Goal: Task Accomplishment & Management: Complete application form

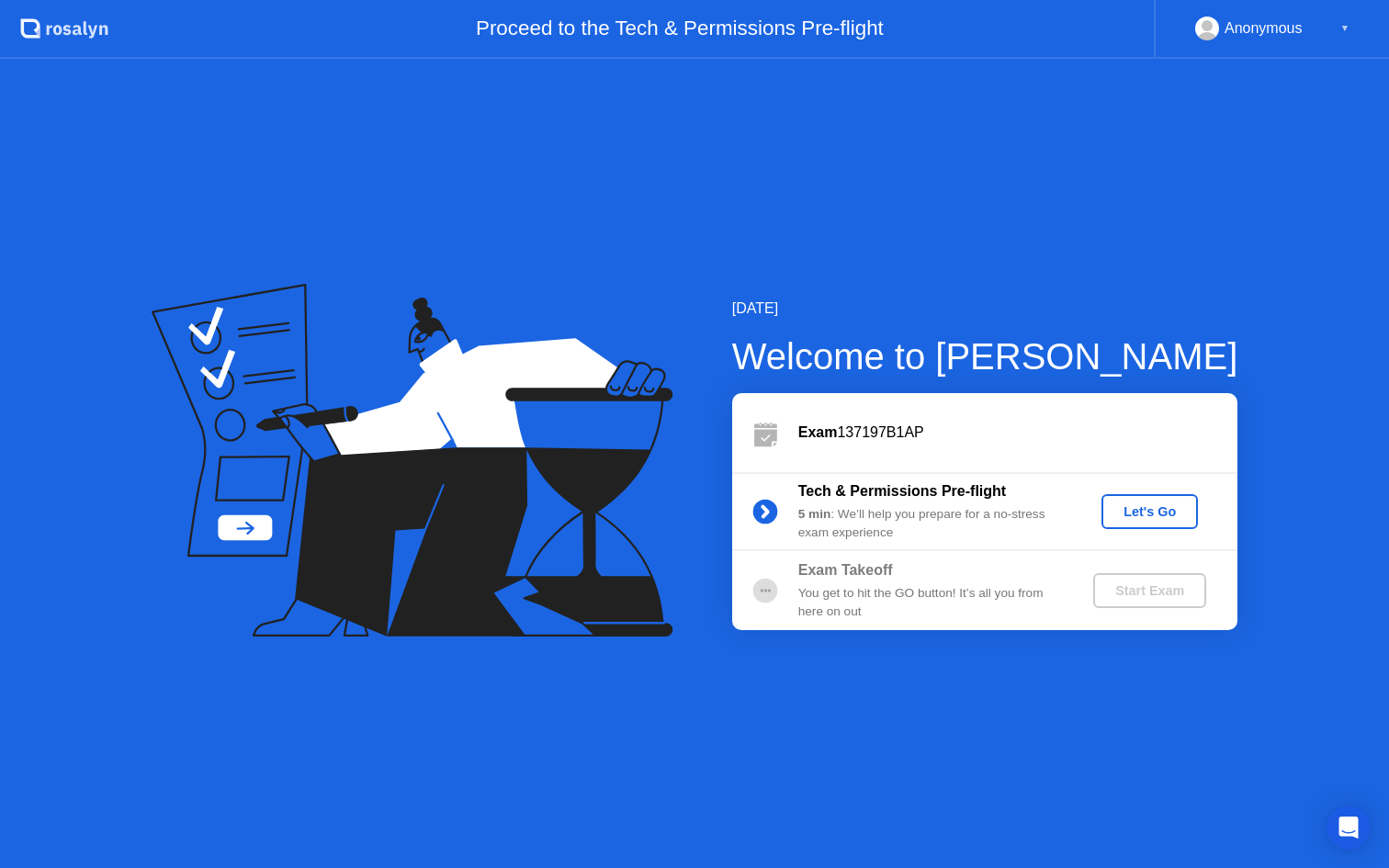
click at [1134, 507] on div "Let's Go" at bounding box center [1150, 511] width 82 height 15
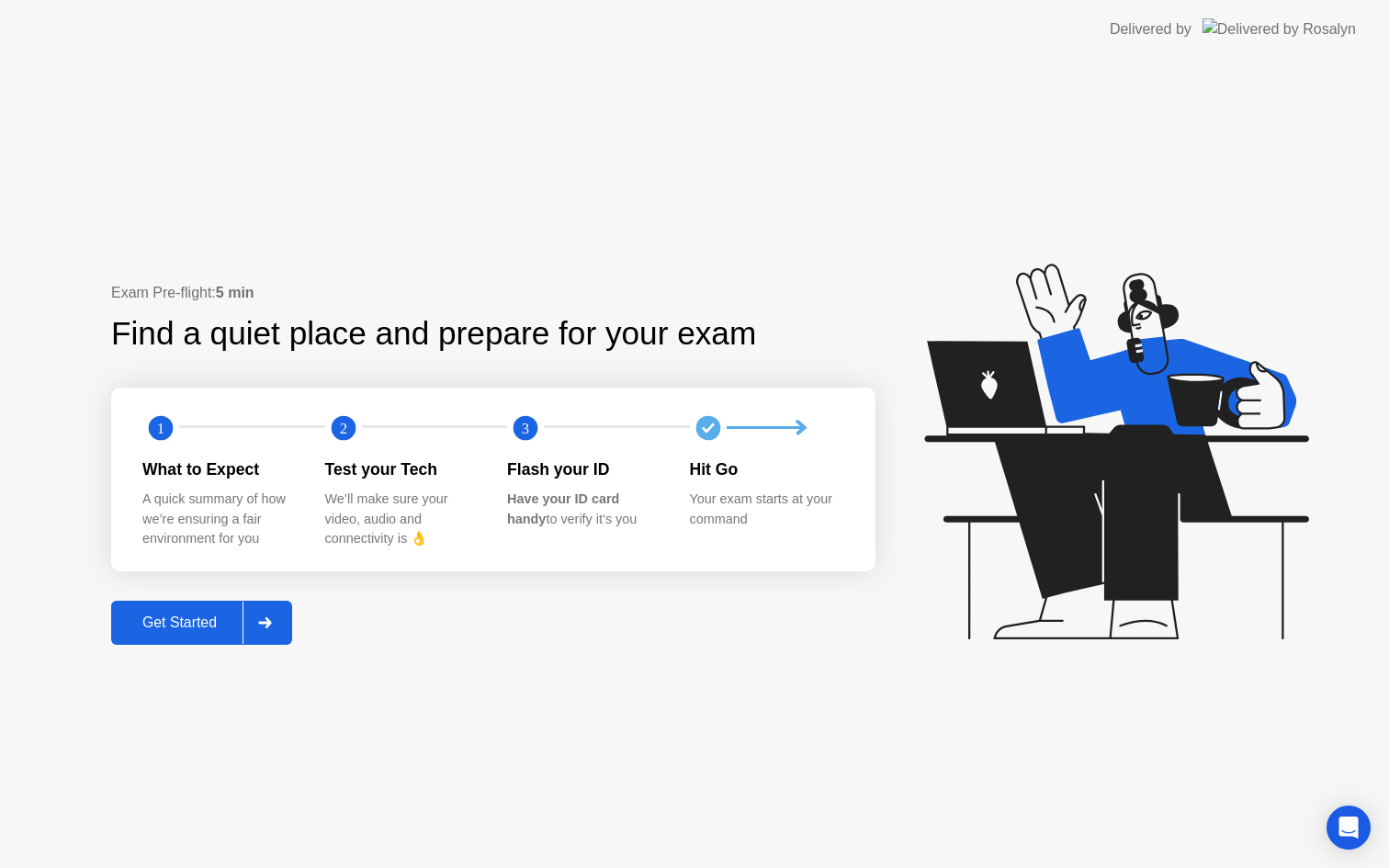
click at [188, 631] on div "Get Started" at bounding box center [180, 623] width 126 height 17
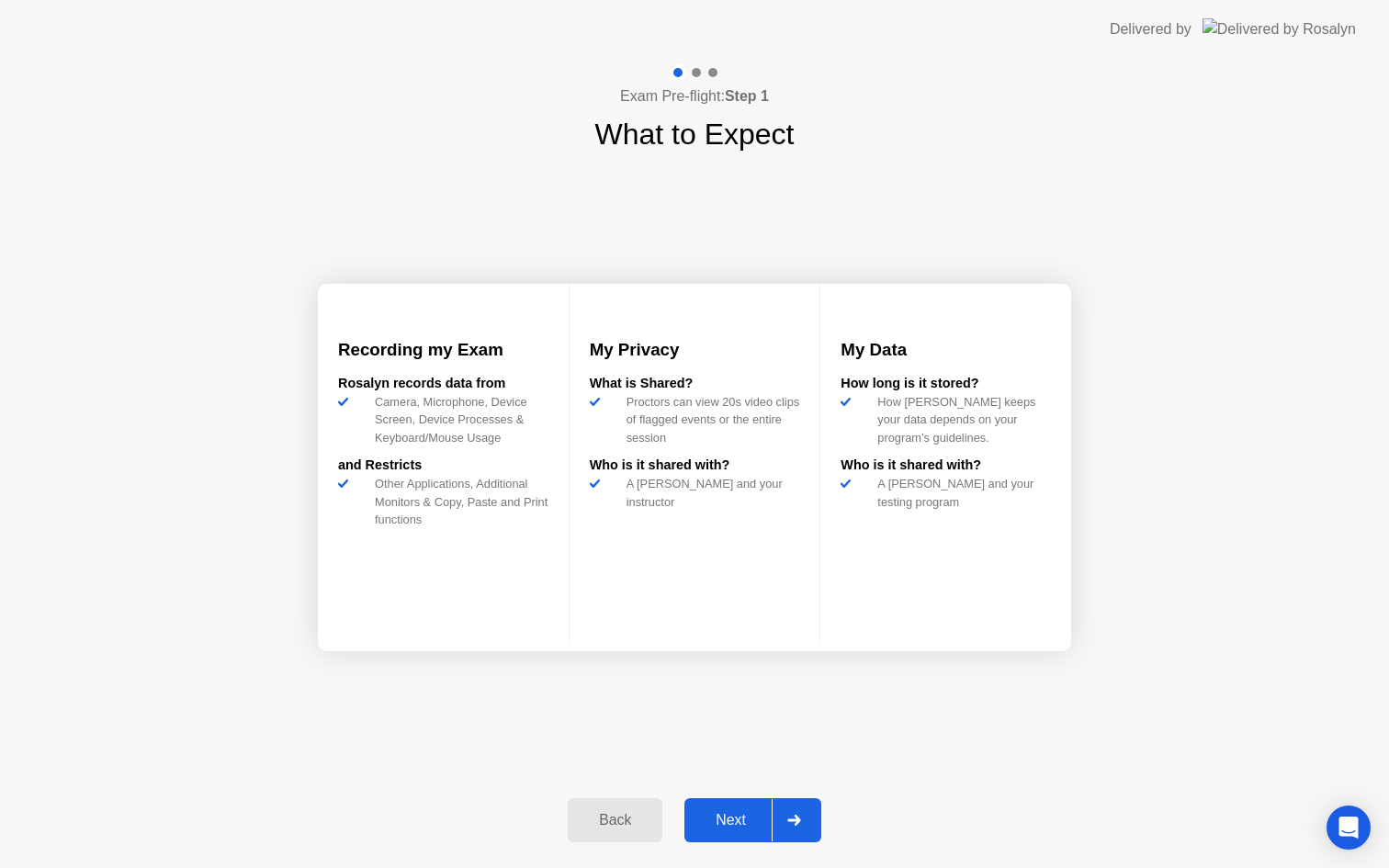
click at [733, 808] on button "Next" at bounding box center [752, 820] width 137 height 44
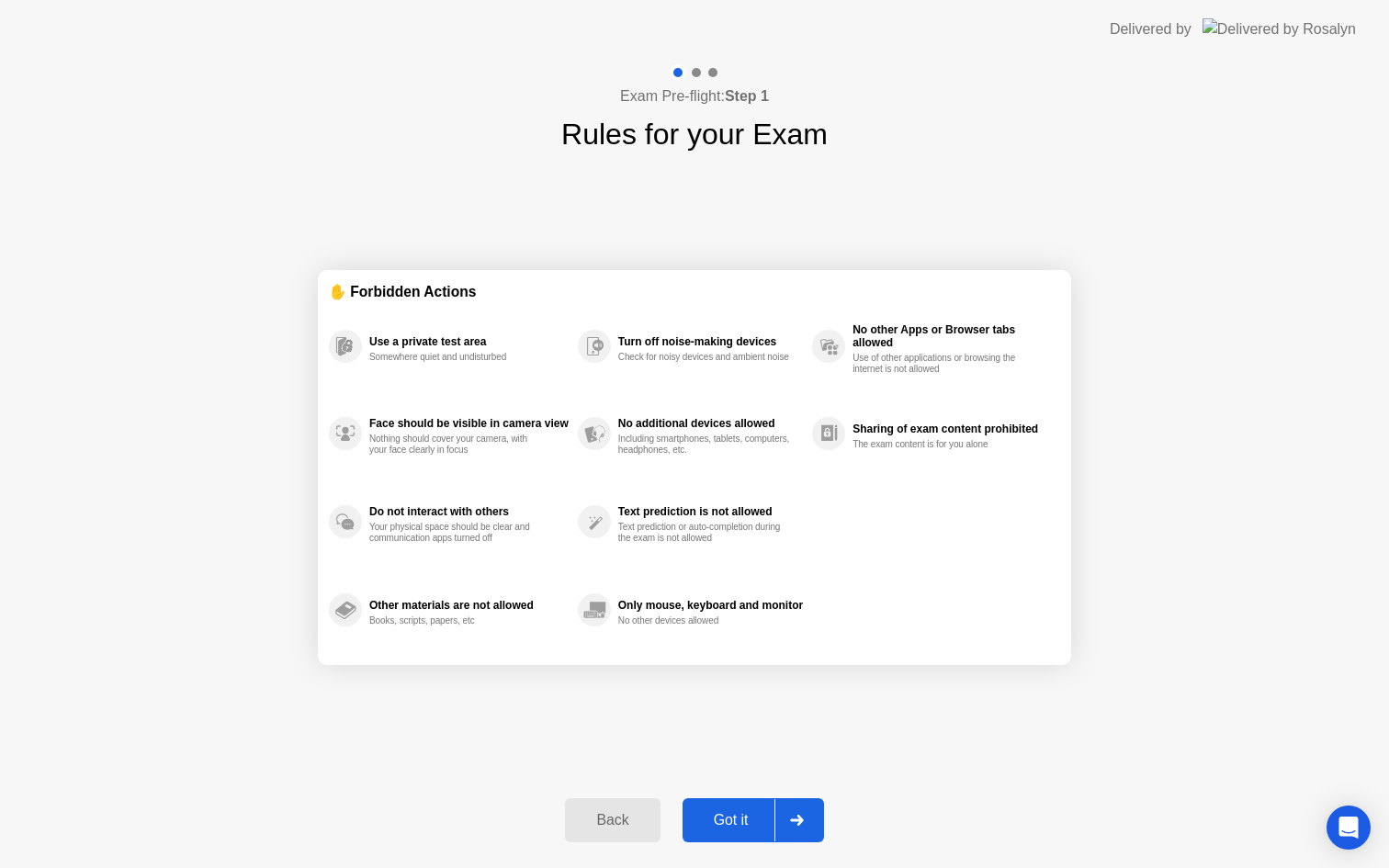
click at [715, 815] on div "Got it" at bounding box center [731, 820] width 86 height 17
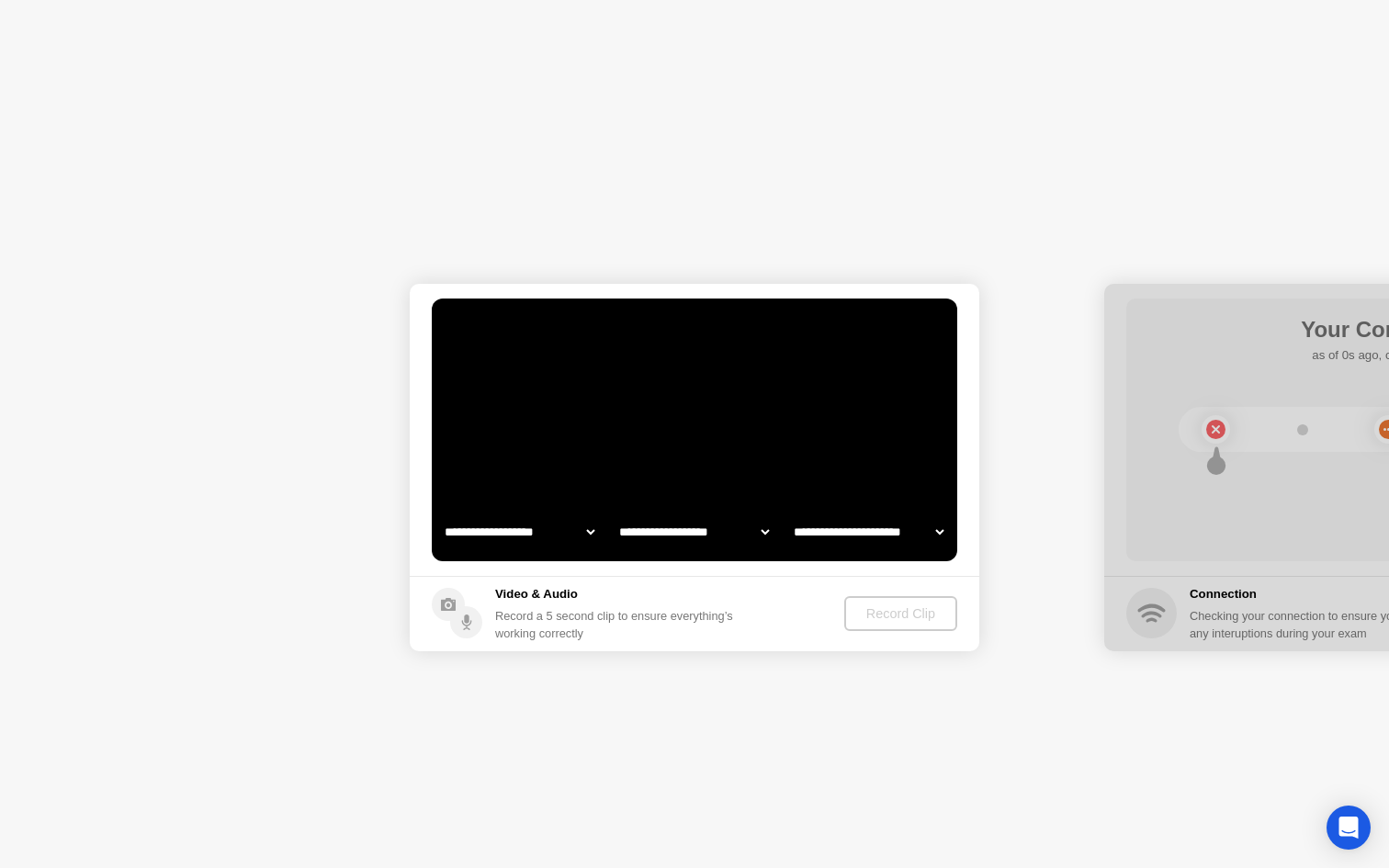
select select "**********"
select select "*******"
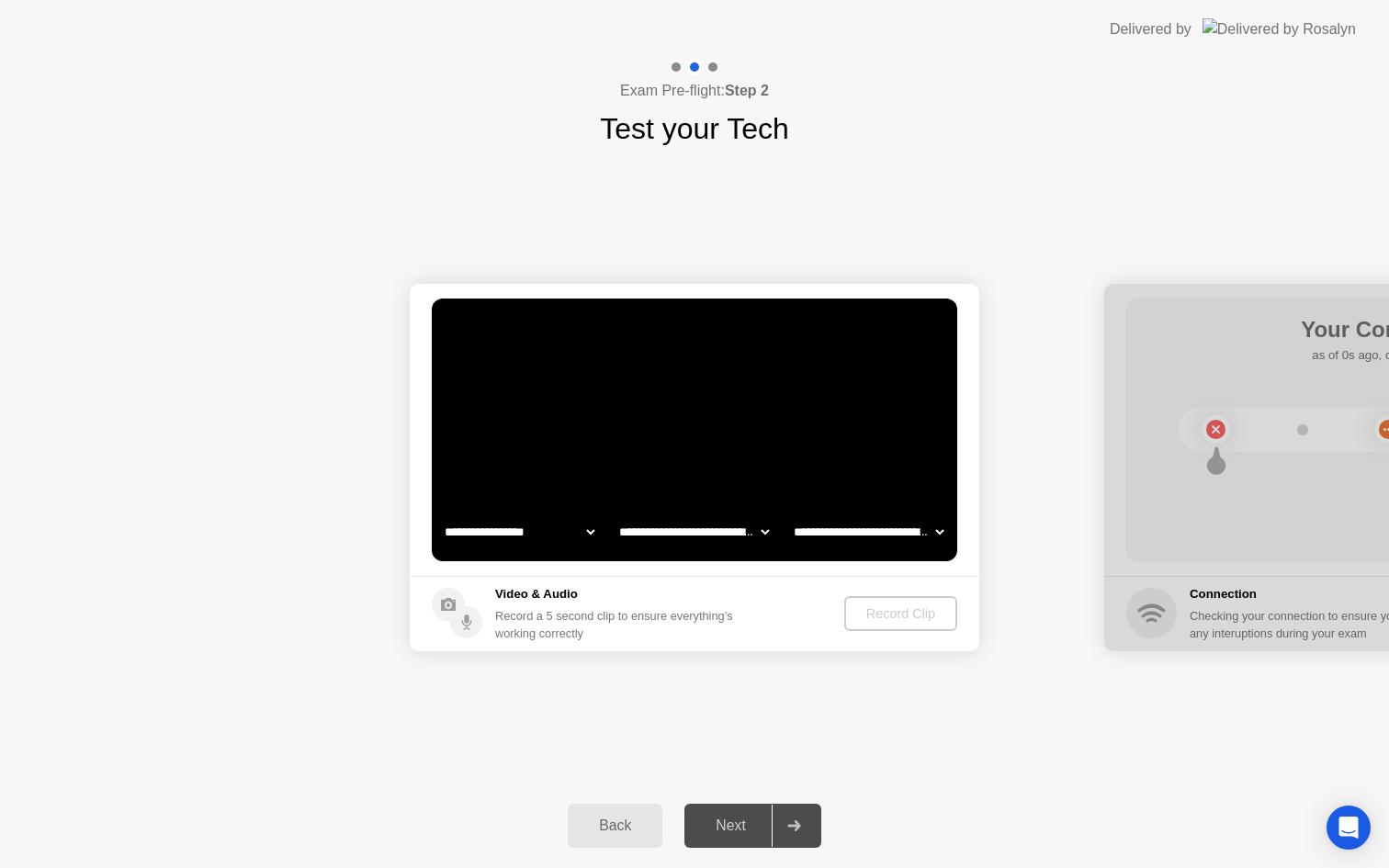
click at [546, 535] on select "**********" at bounding box center [519, 532] width 157 height 37
select select "**********"
click at [934, 616] on div "Record Clip" at bounding box center [902, 613] width 98 height 15
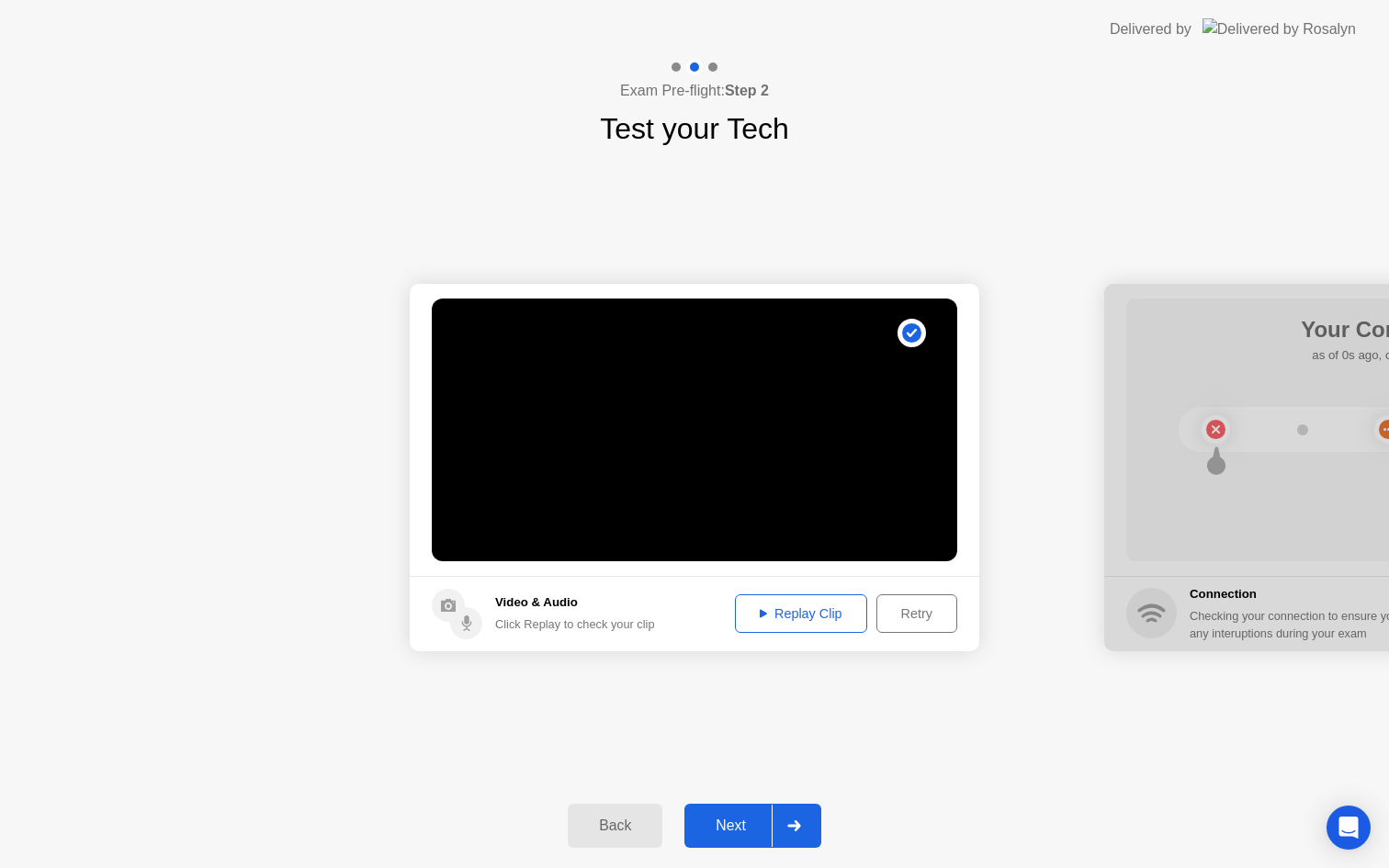
click at [751, 608] on div "Replay Clip" at bounding box center [800, 613] width 119 height 15
click at [727, 818] on div "Next" at bounding box center [731, 826] width 82 height 17
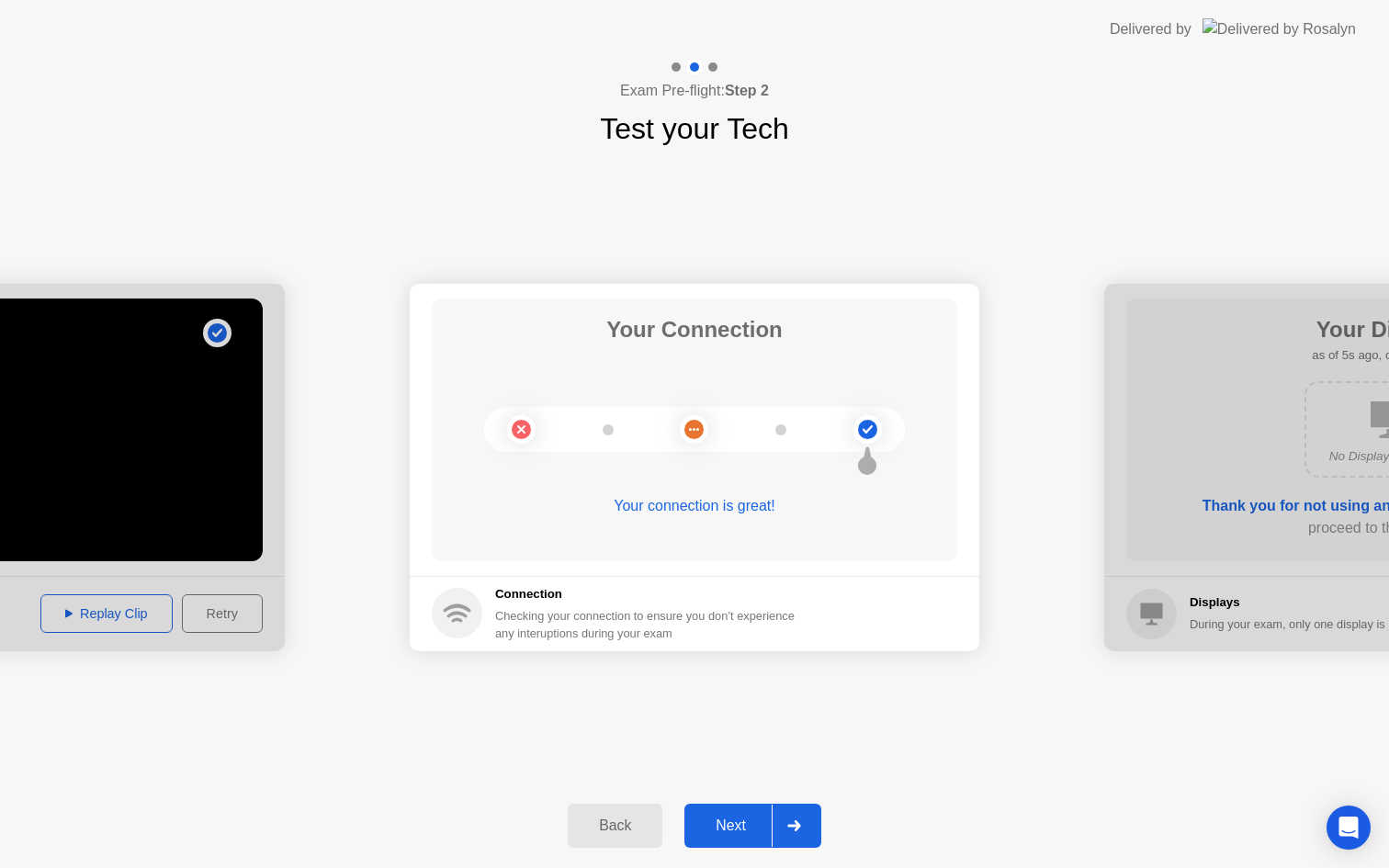
click at [740, 833] on div "Next" at bounding box center [731, 826] width 82 height 17
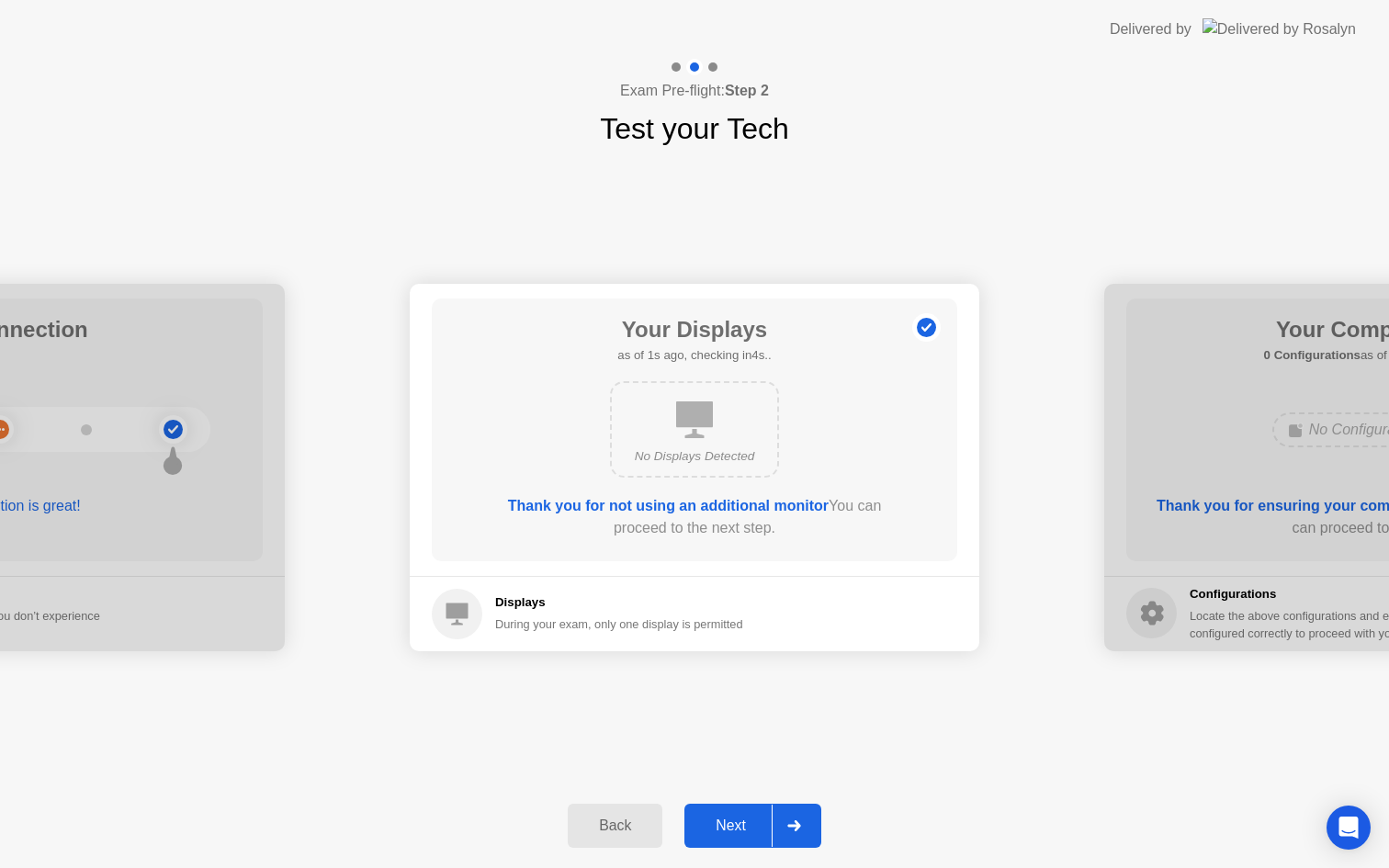
click at [759, 833] on div "Next" at bounding box center [731, 826] width 82 height 17
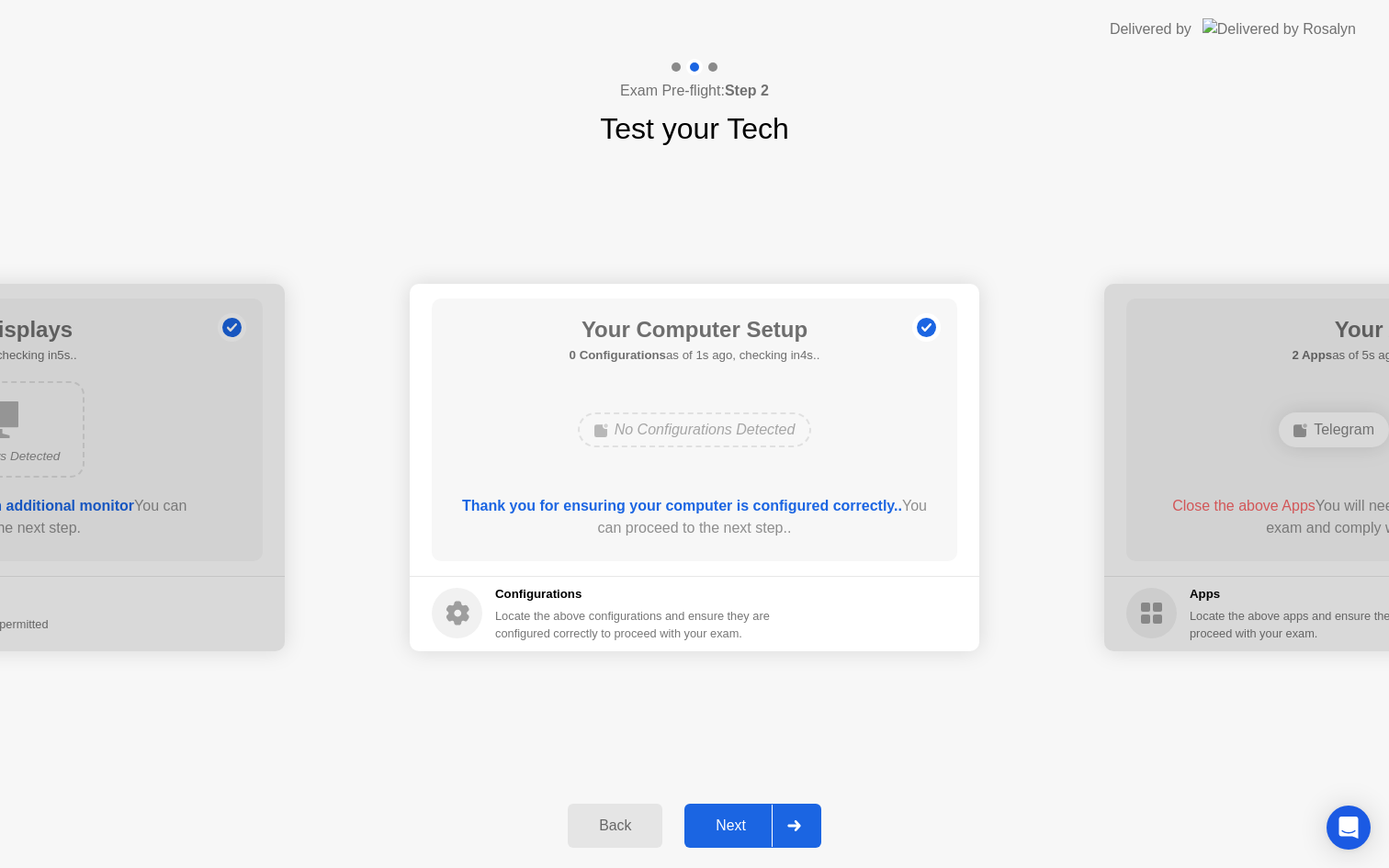
click at [738, 813] on button "Next" at bounding box center [752, 826] width 137 height 44
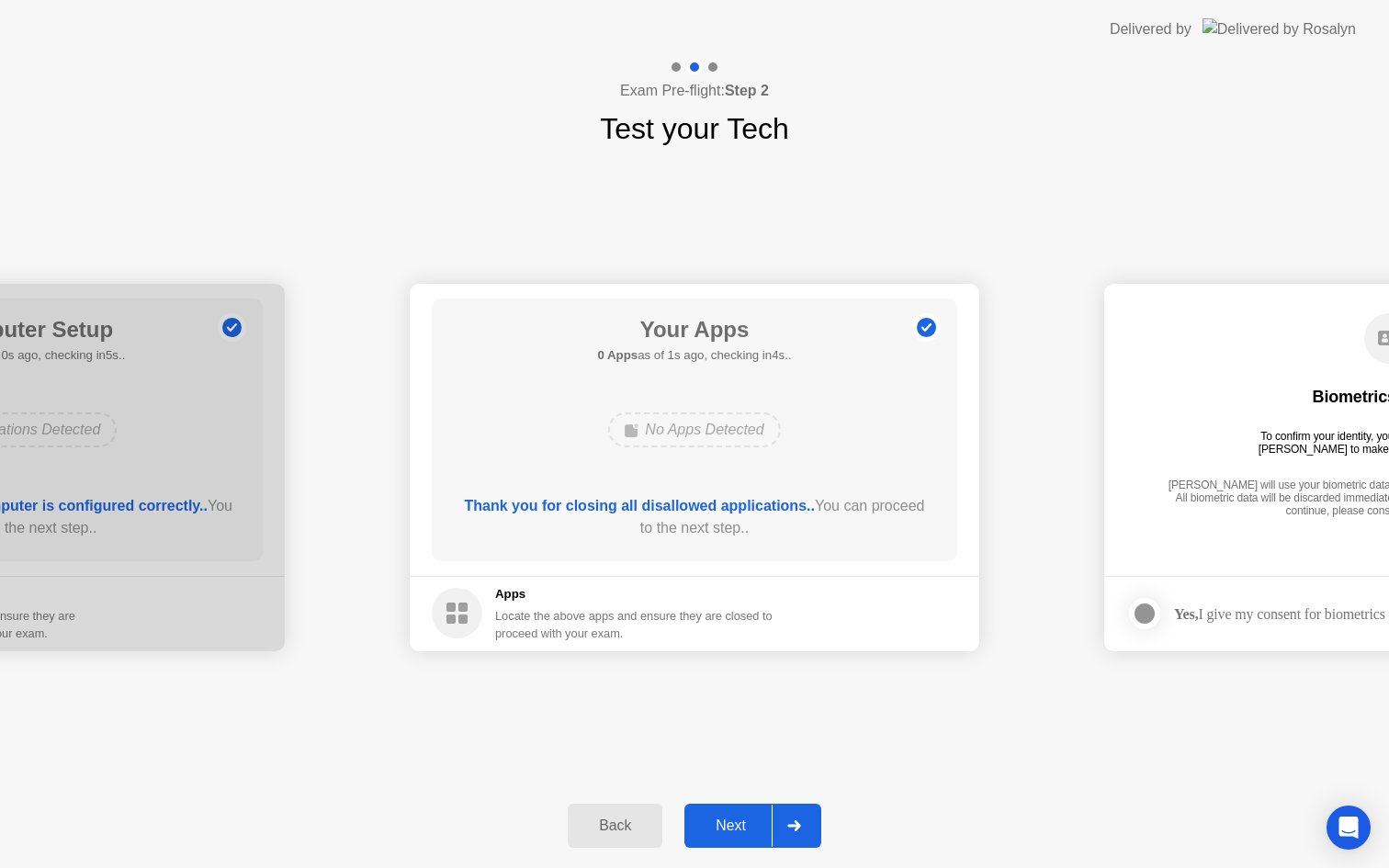
click at [726, 837] on button "Next" at bounding box center [752, 826] width 137 height 44
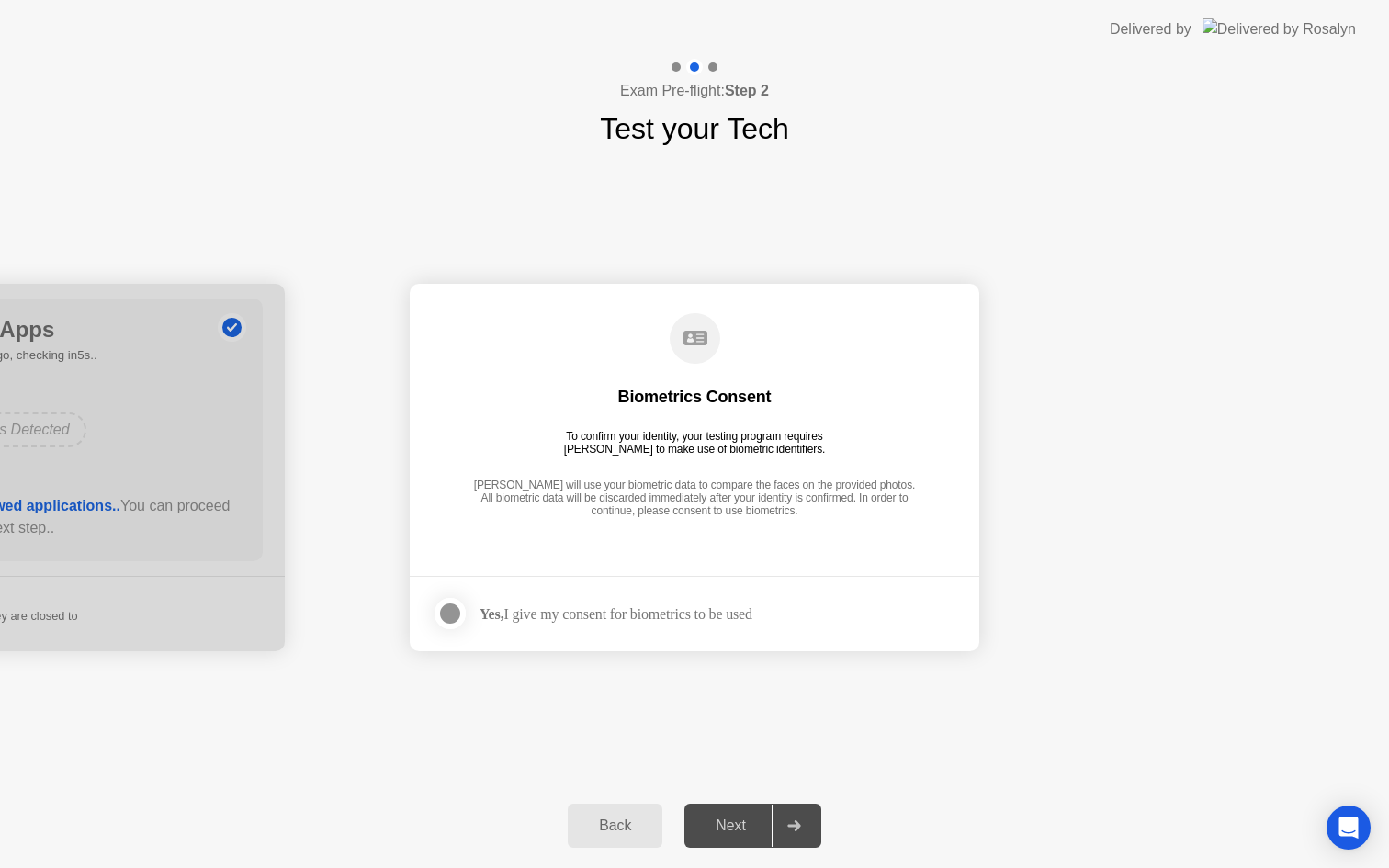
drag, startPoint x: 449, startPoint y: 610, endPoint x: 459, endPoint y: 613, distance: 10.5
click at [449, 610] on div at bounding box center [450, 614] width 22 height 22
click at [747, 824] on div "Next" at bounding box center [731, 826] width 82 height 17
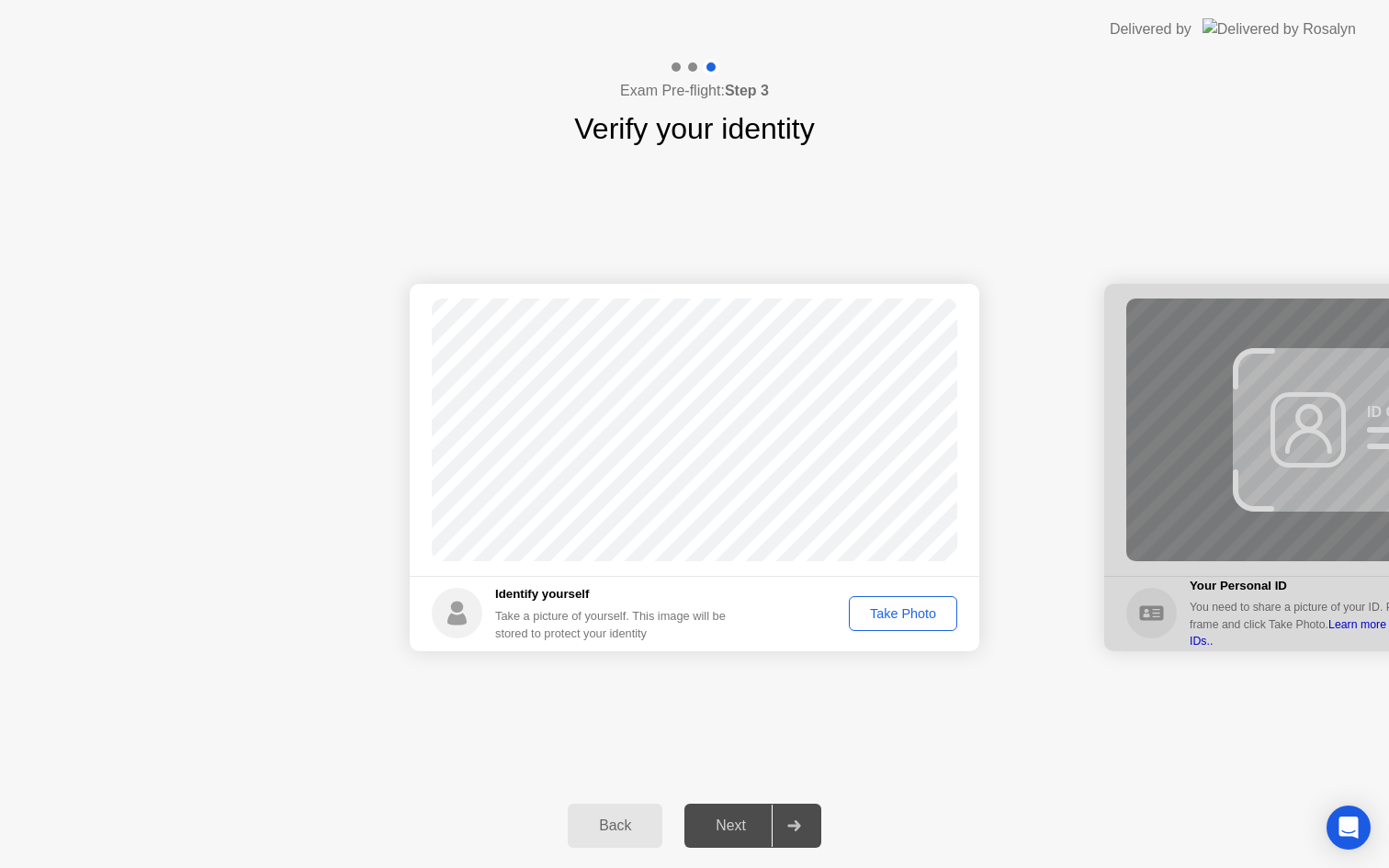
click at [903, 608] on div "Take Photo" at bounding box center [903, 613] width 96 height 15
click at [1229, 428] on div at bounding box center [1389, 467] width 570 height 367
click at [745, 813] on button "Next" at bounding box center [752, 826] width 137 height 44
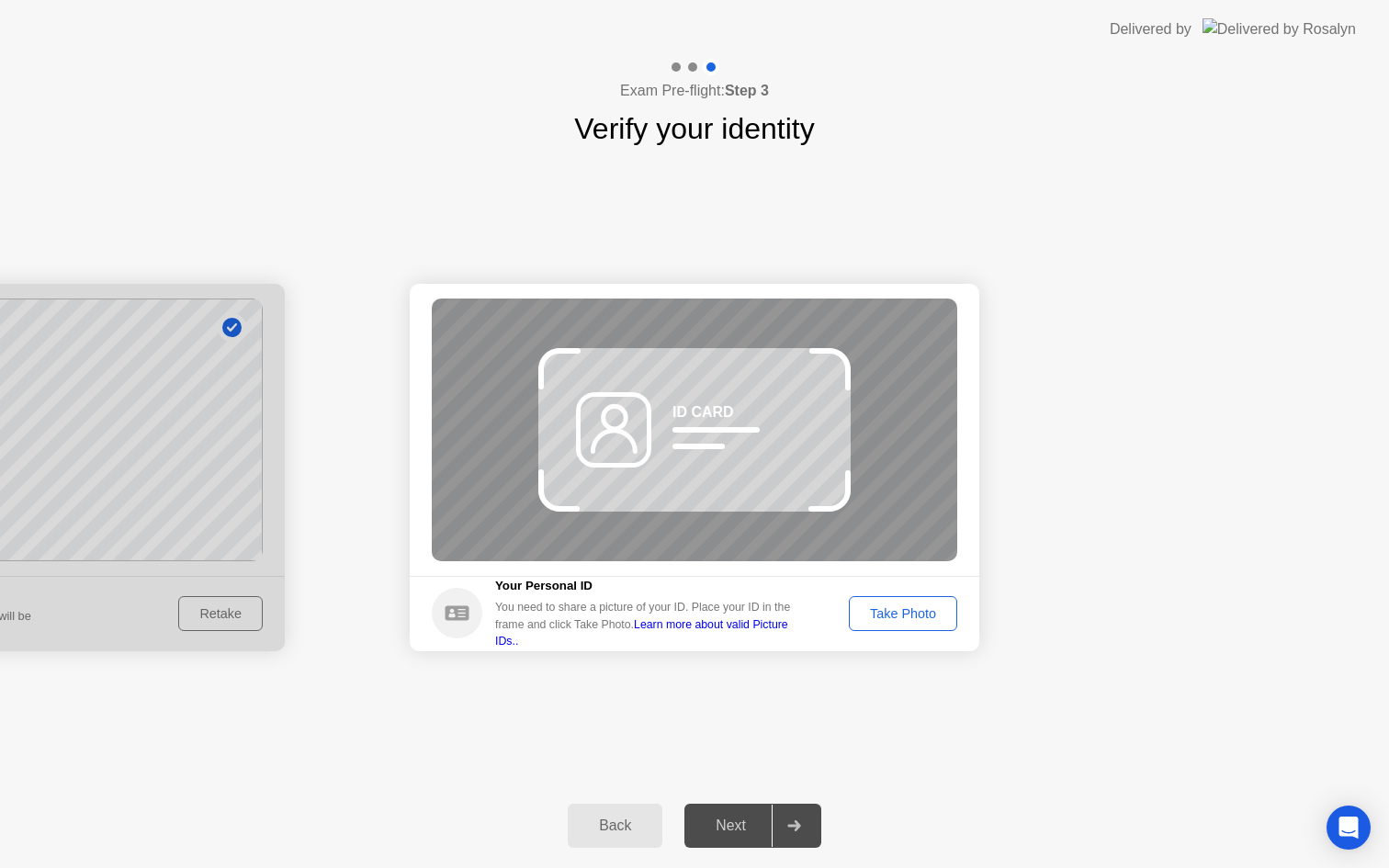
click at [891, 627] on button "Take Photo" at bounding box center [903, 613] width 108 height 35
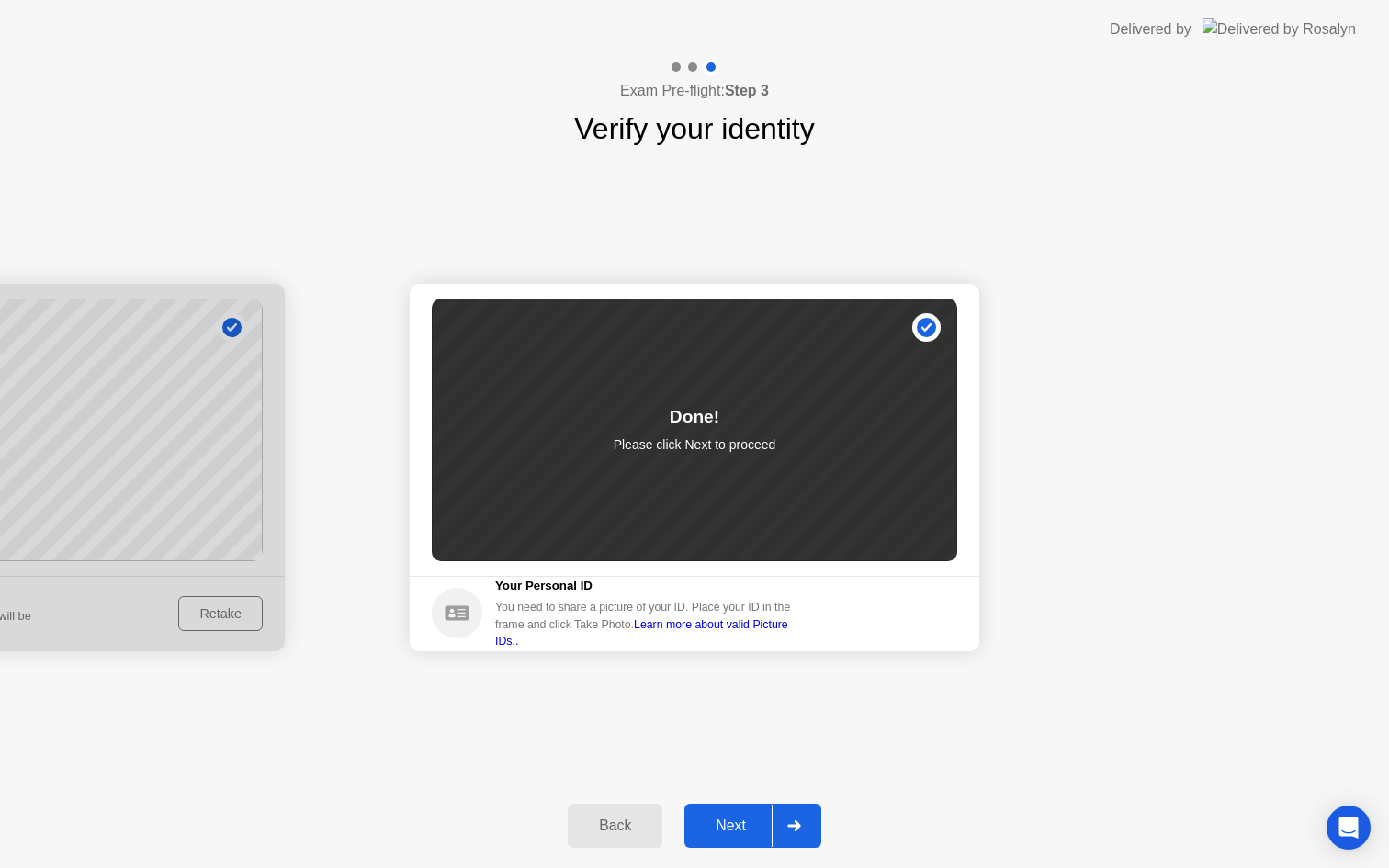
click at [733, 811] on button "Next" at bounding box center [752, 826] width 137 height 44
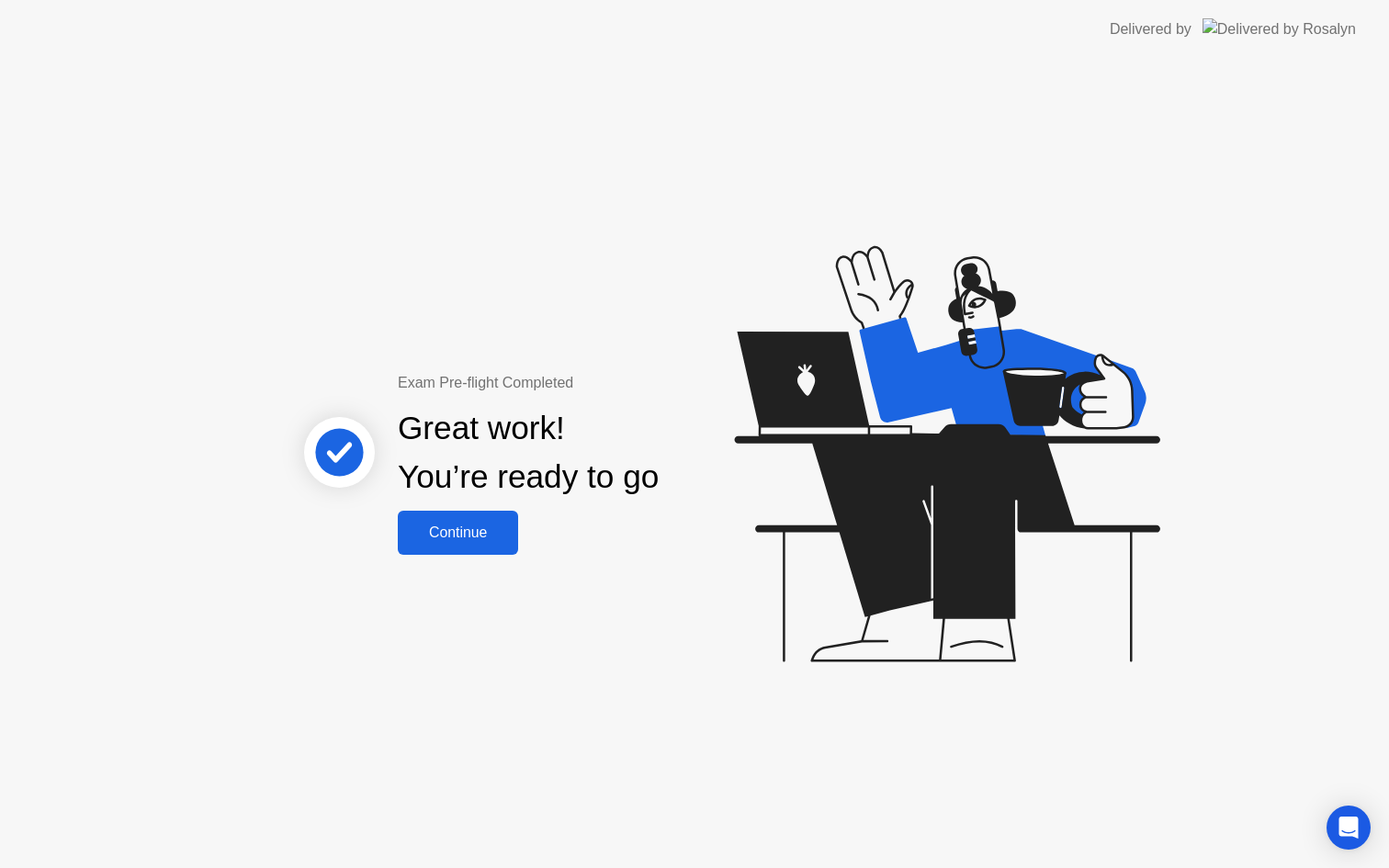
click at [486, 539] on div "Continue" at bounding box center [457, 533] width 109 height 17
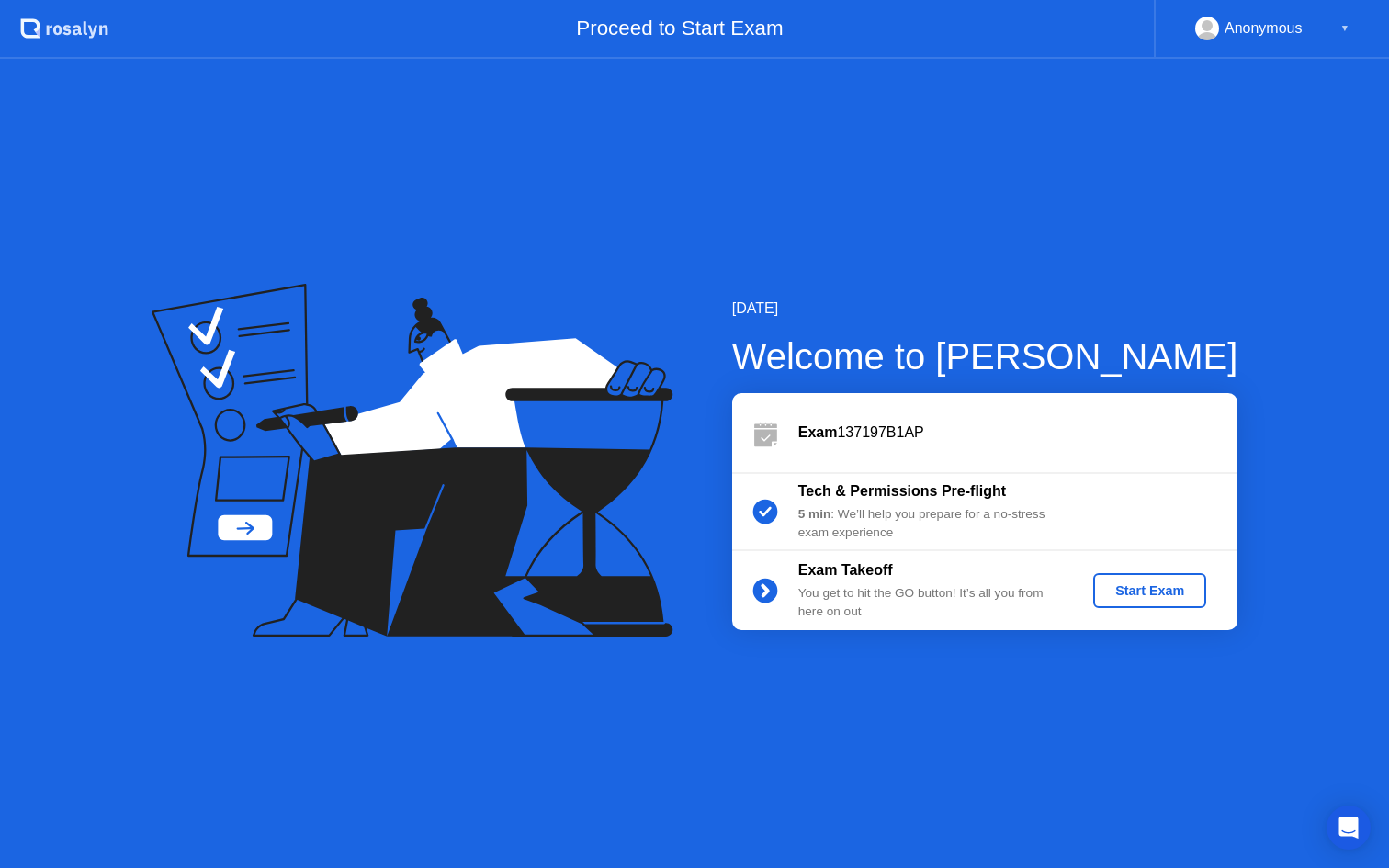
click at [1126, 583] on div "Start Exam" at bounding box center [1150, 590] width 98 height 15
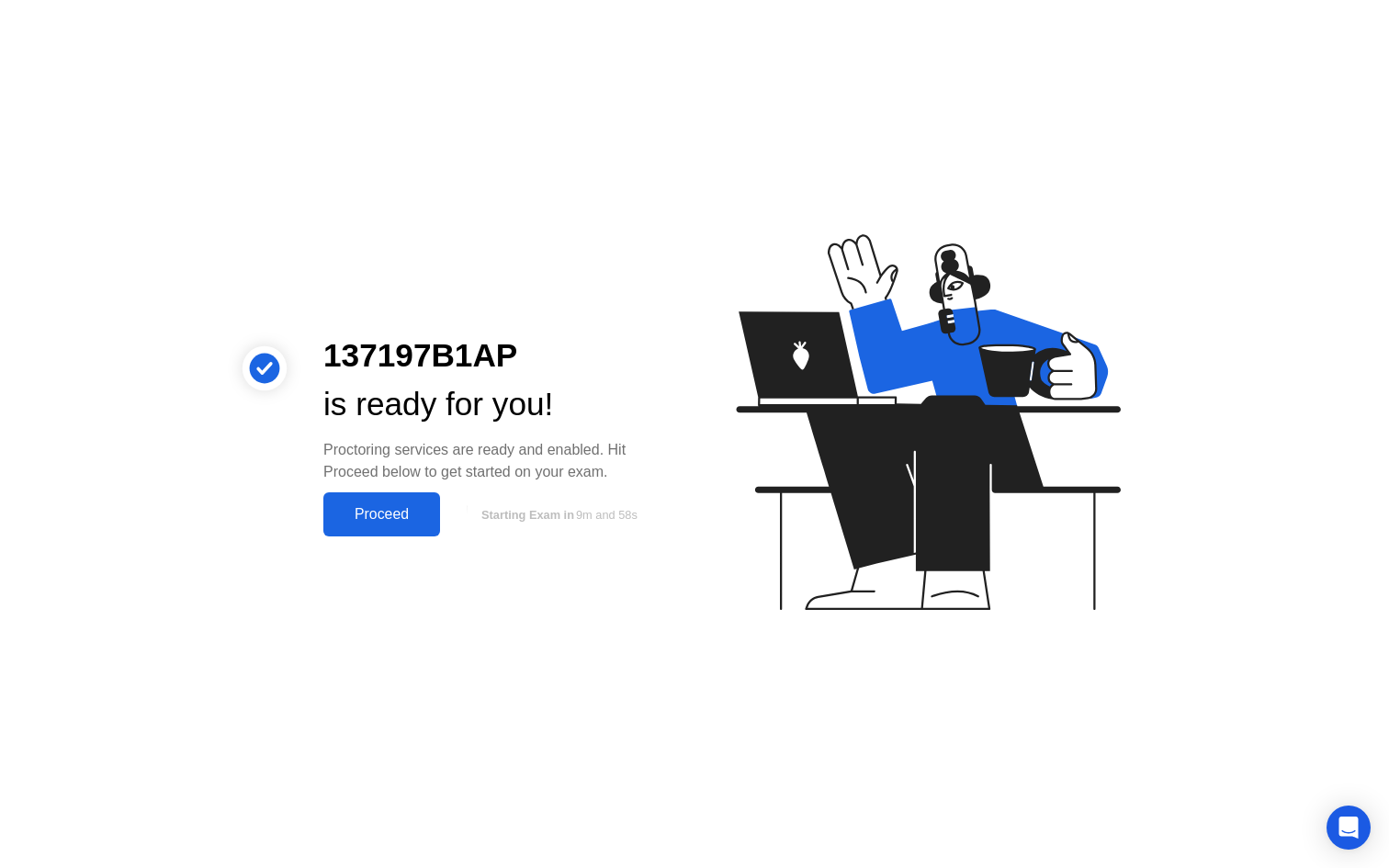
click at [356, 519] on div "Proceed" at bounding box center [382, 514] width 106 height 17
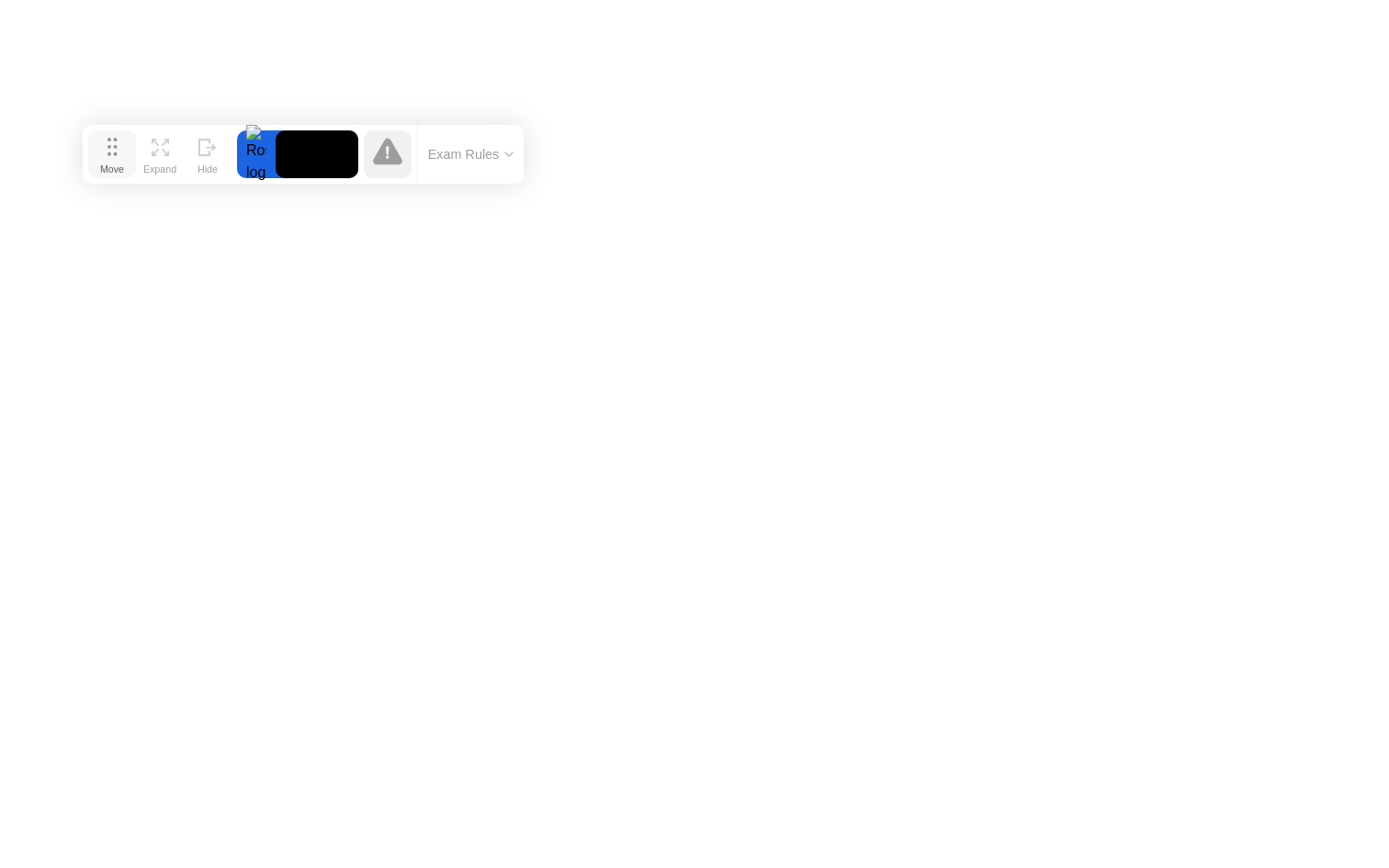
drag, startPoint x: 497, startPoint y: 837, endPoint x: 123, endPoint y: 160, distance: 773.4
click at [109, 152] on button "Move" at bounding box center [112, 154] width 48 height 48
click at [150, 152] on button "Expand" at bounding box center [164, 154] width 48 height 48
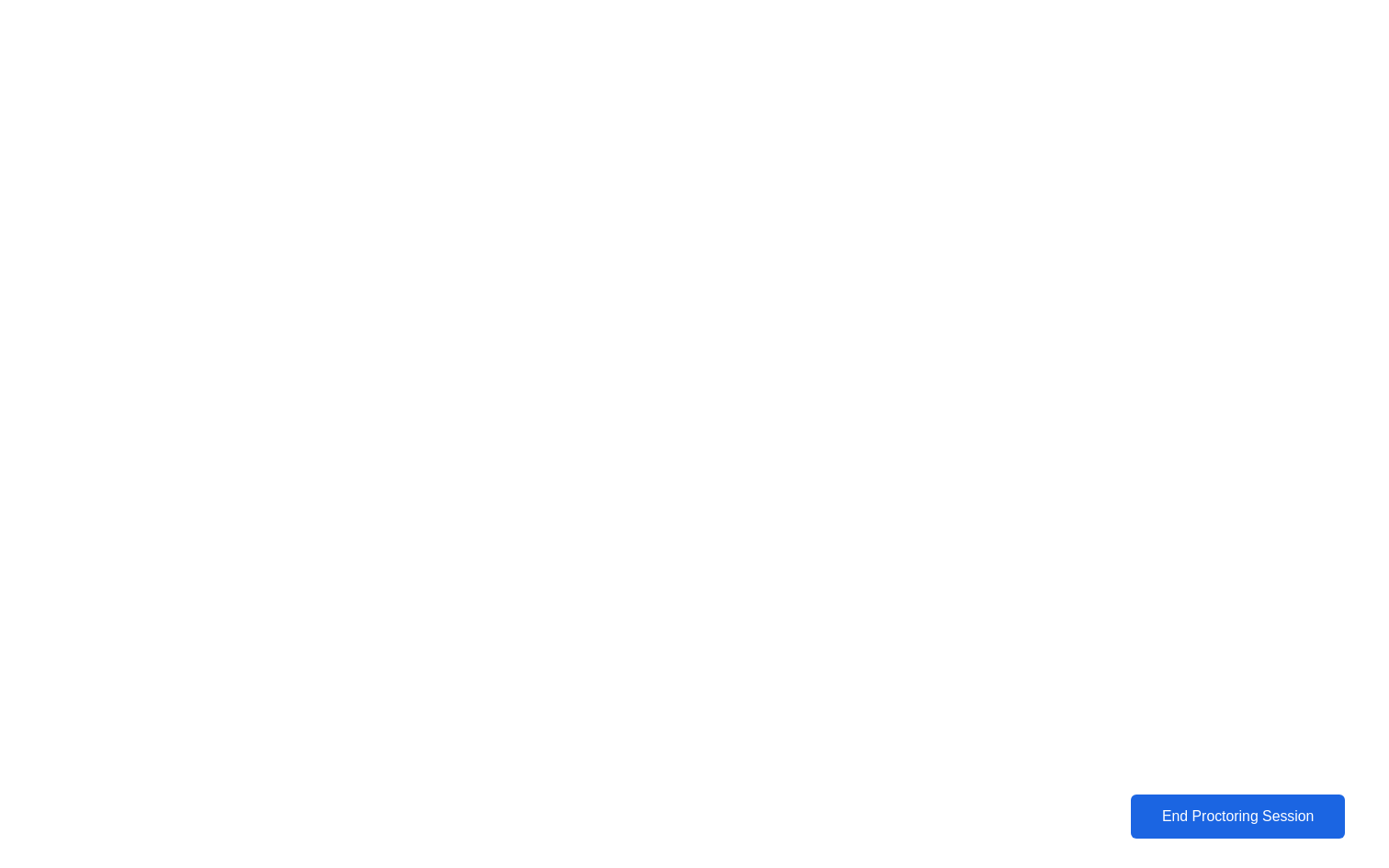
click at [1234, 818] on div "End Proctoring Session" at bounding box center [1237, 816] width 203 height 17
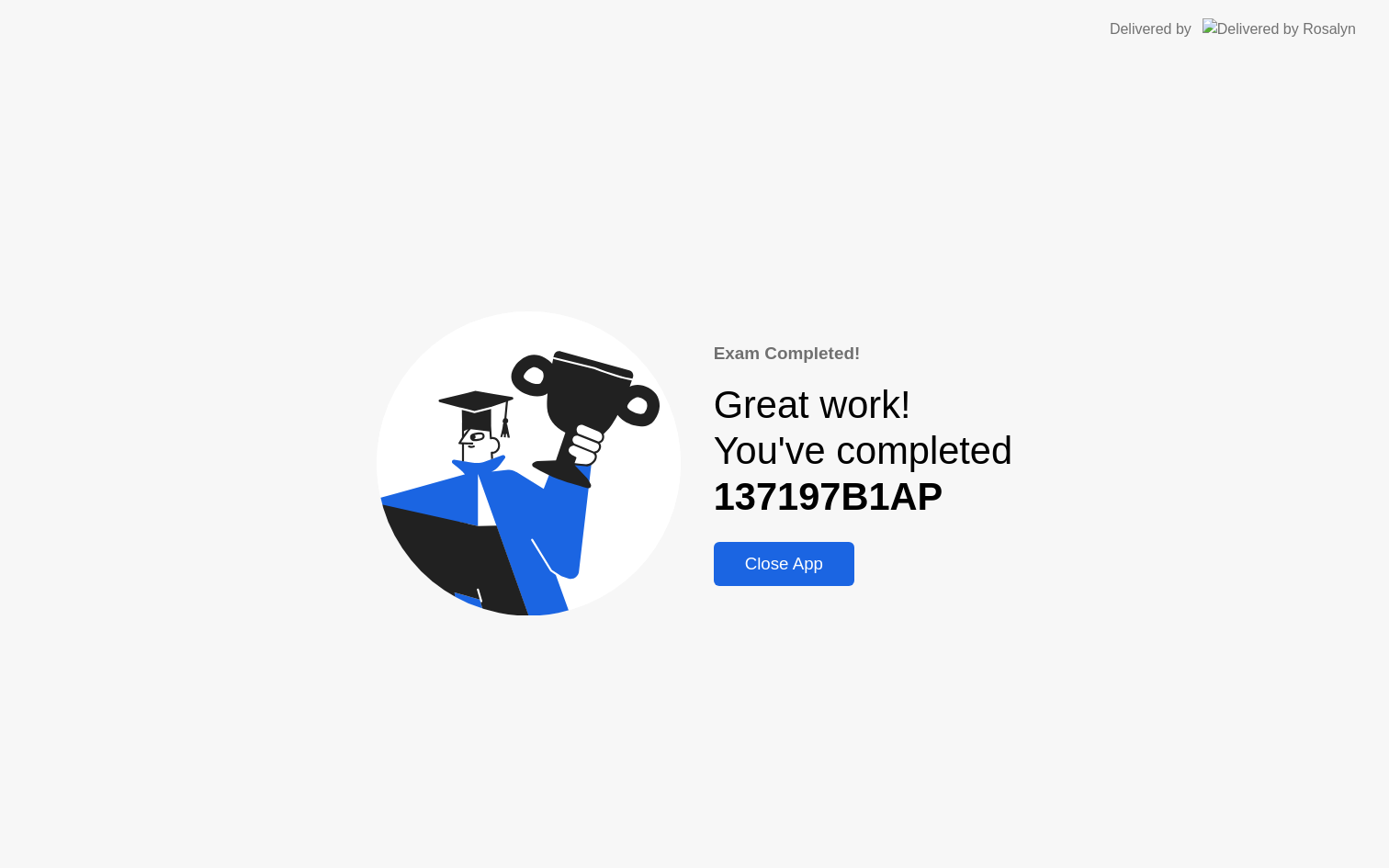
click at [802, 574] on div "Close App" at bounding box center [784, 564] width 130 height 20
